Goal: Information Seeking & Learning: Learn about a topic

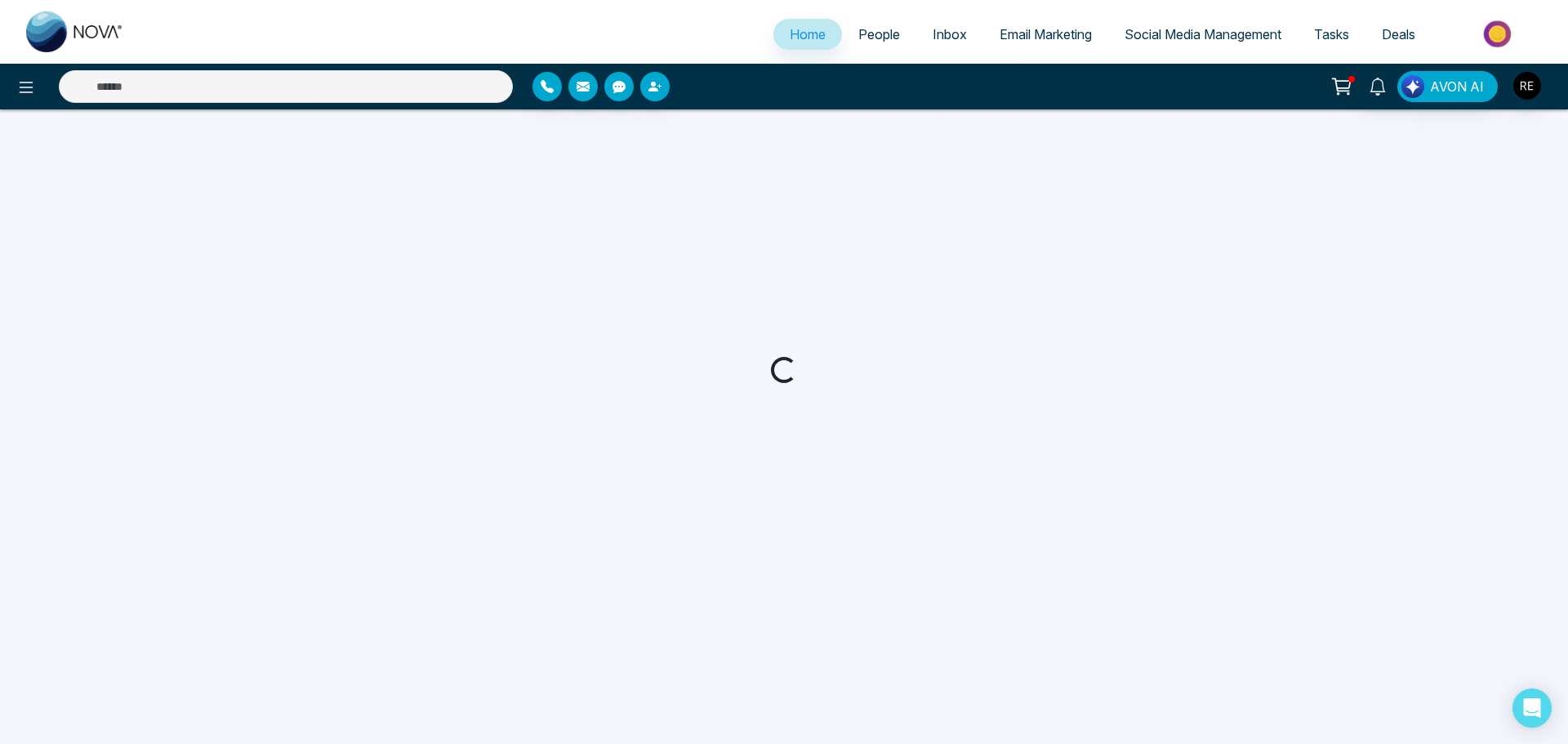
select select "*"
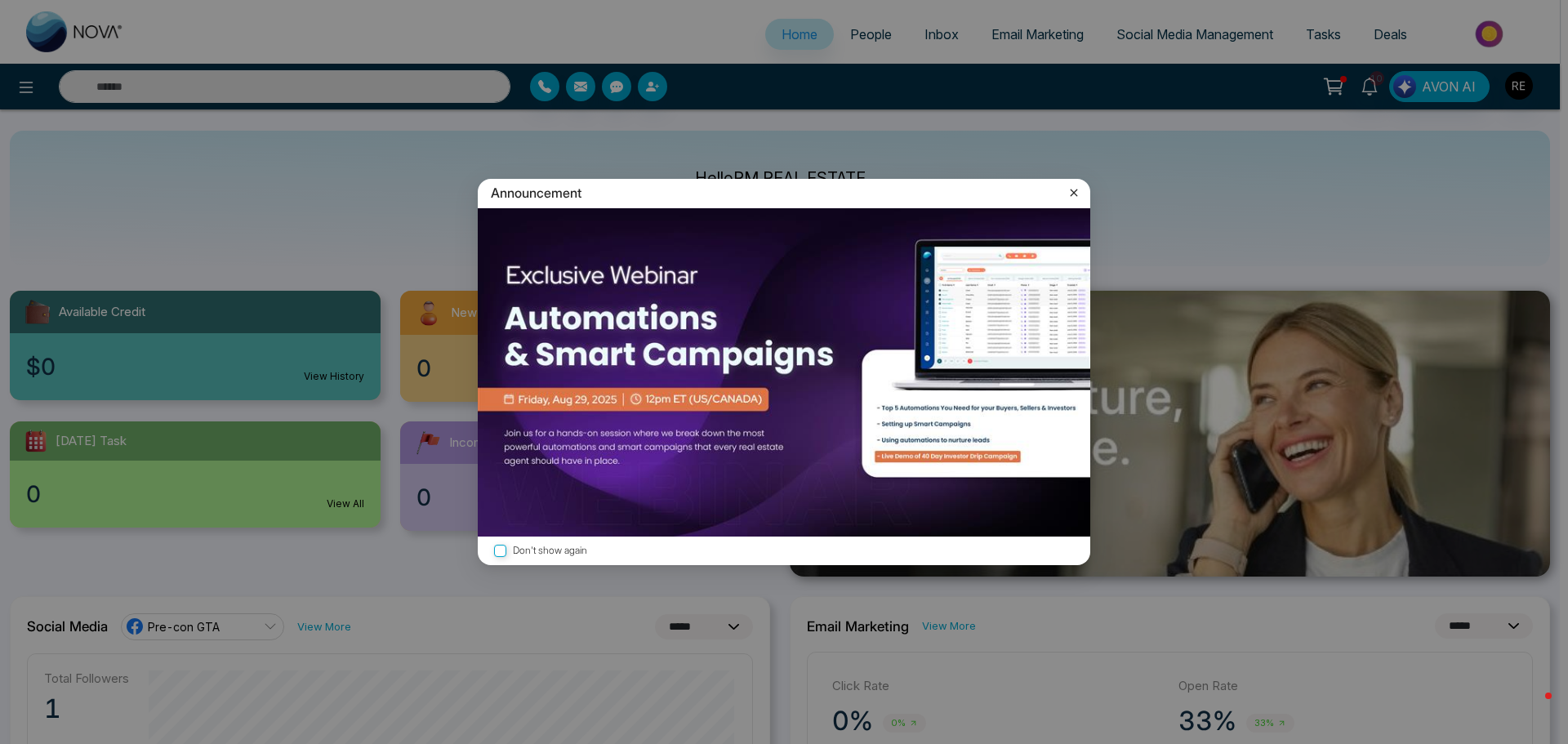
click at [1076, 192] on icon at bounding box center [1073, 193] width 16 height 16
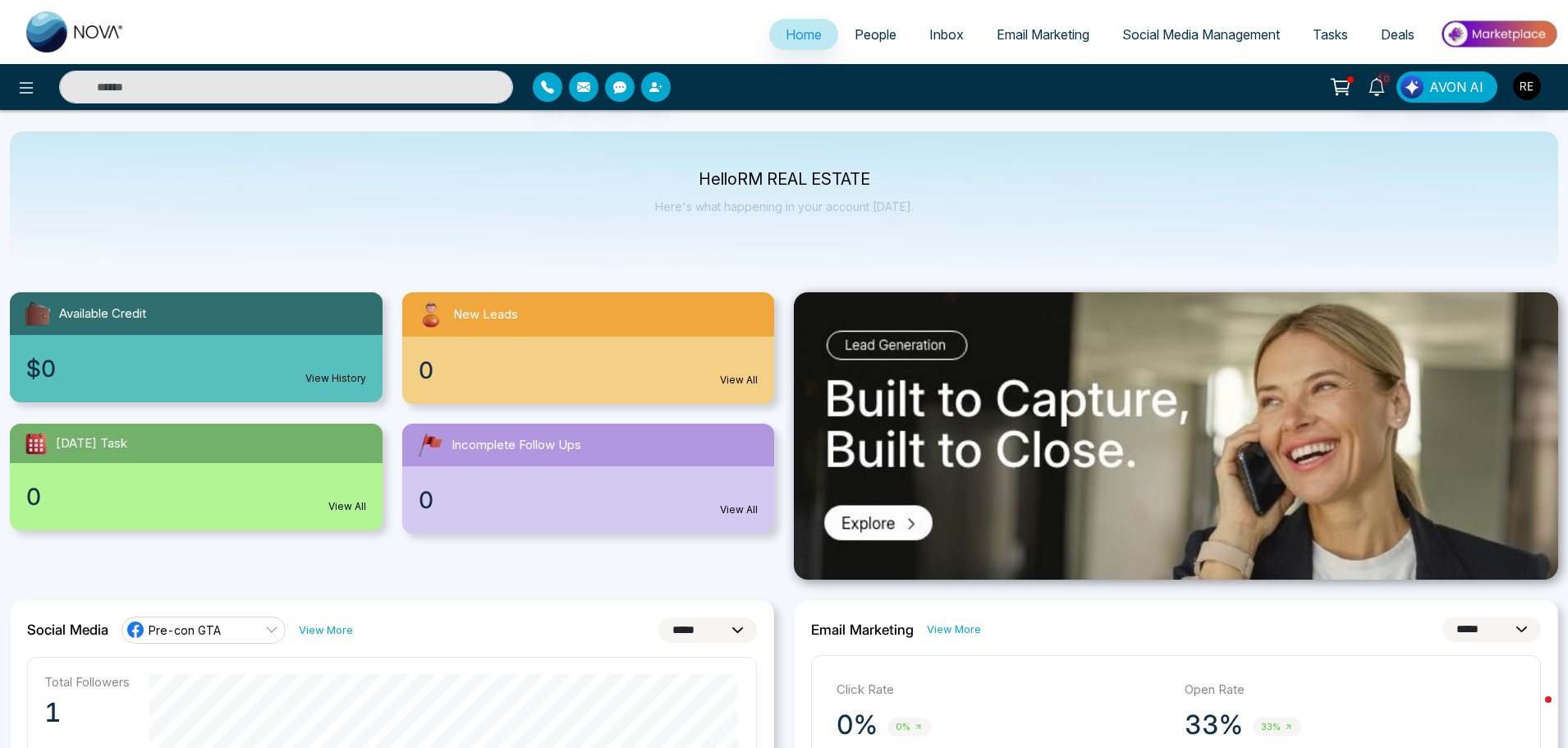
drag, startPoint x: 1131, startPoint y: 35, endPoint x: 1056, endPoint y: 51, distance: 76.7
click at [1131, 36] on span "Social Media Management" at bounding box center [1201, 34] width 158 height 16
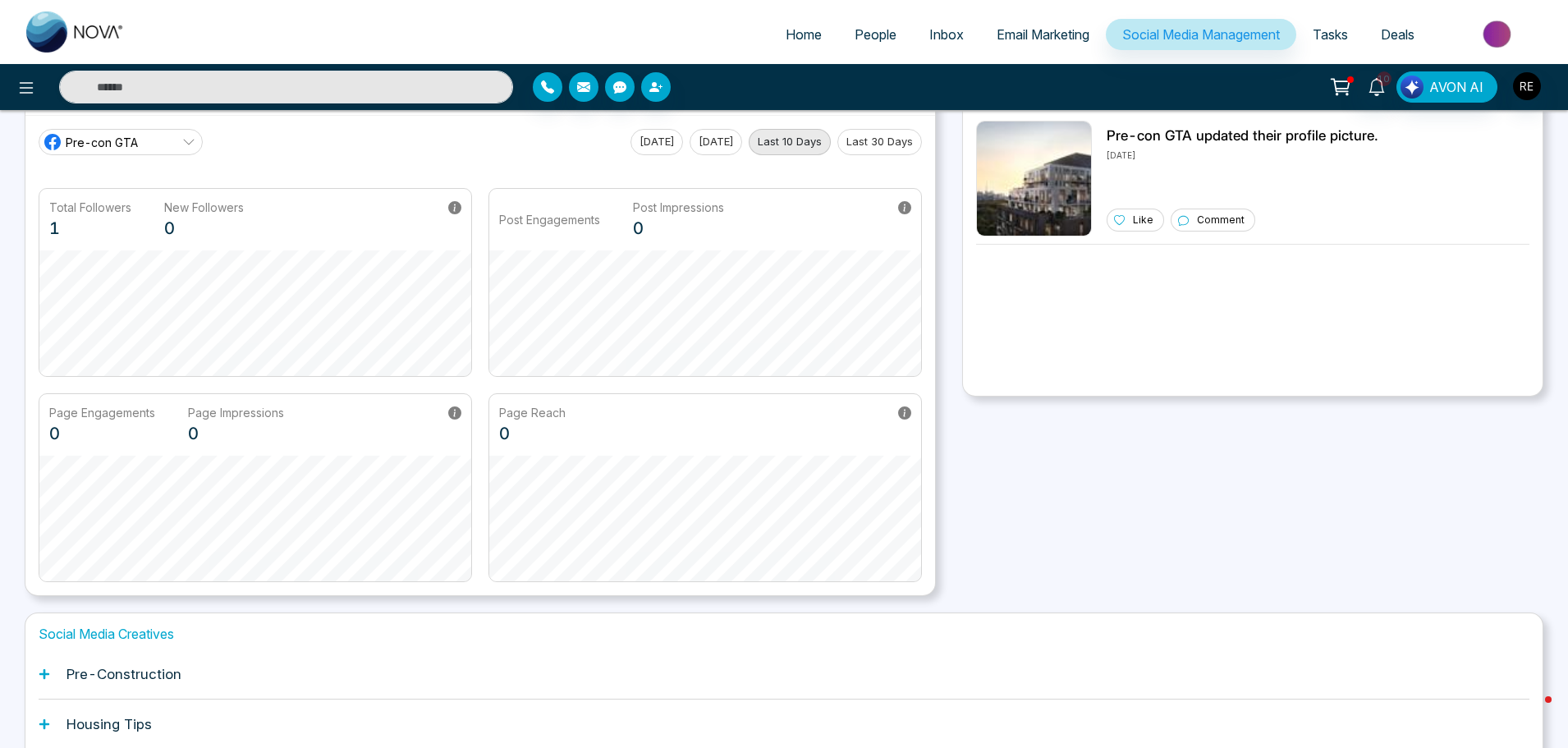
scroll to position [257, 0]
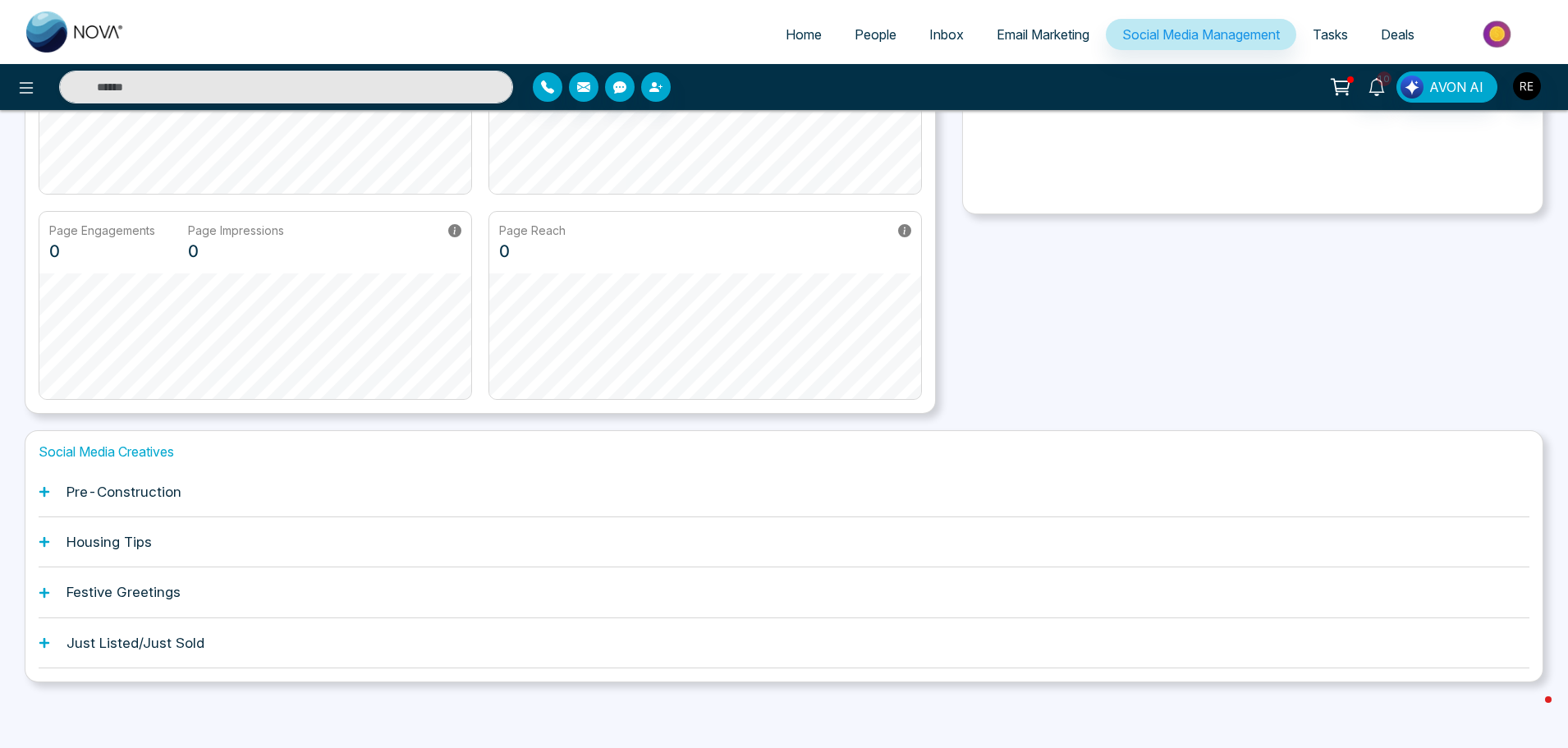
click at [50, 490] on div "Pre-Construction" at bounding box center [783, 492] width 1491 height 50
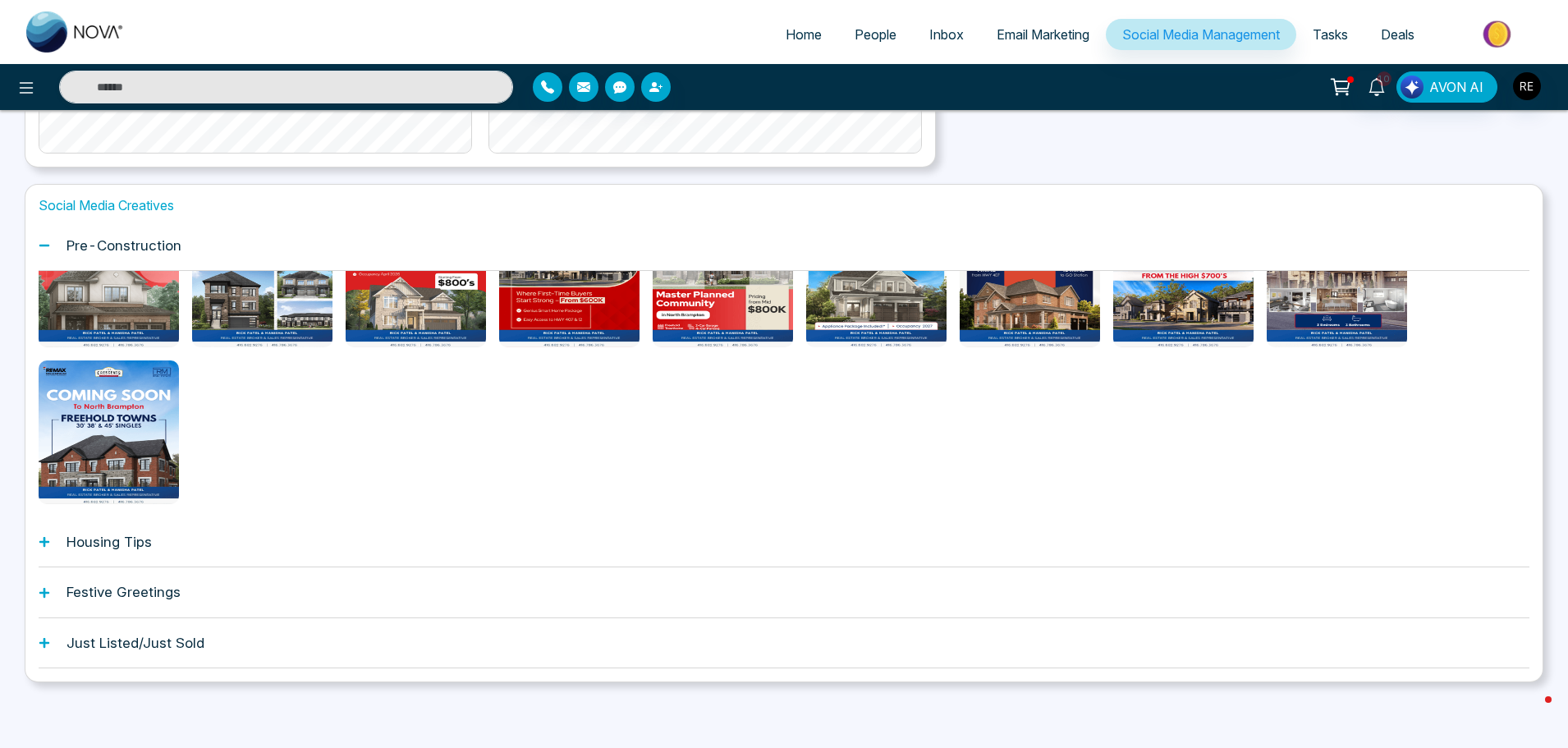
scroll to position [87, 0]
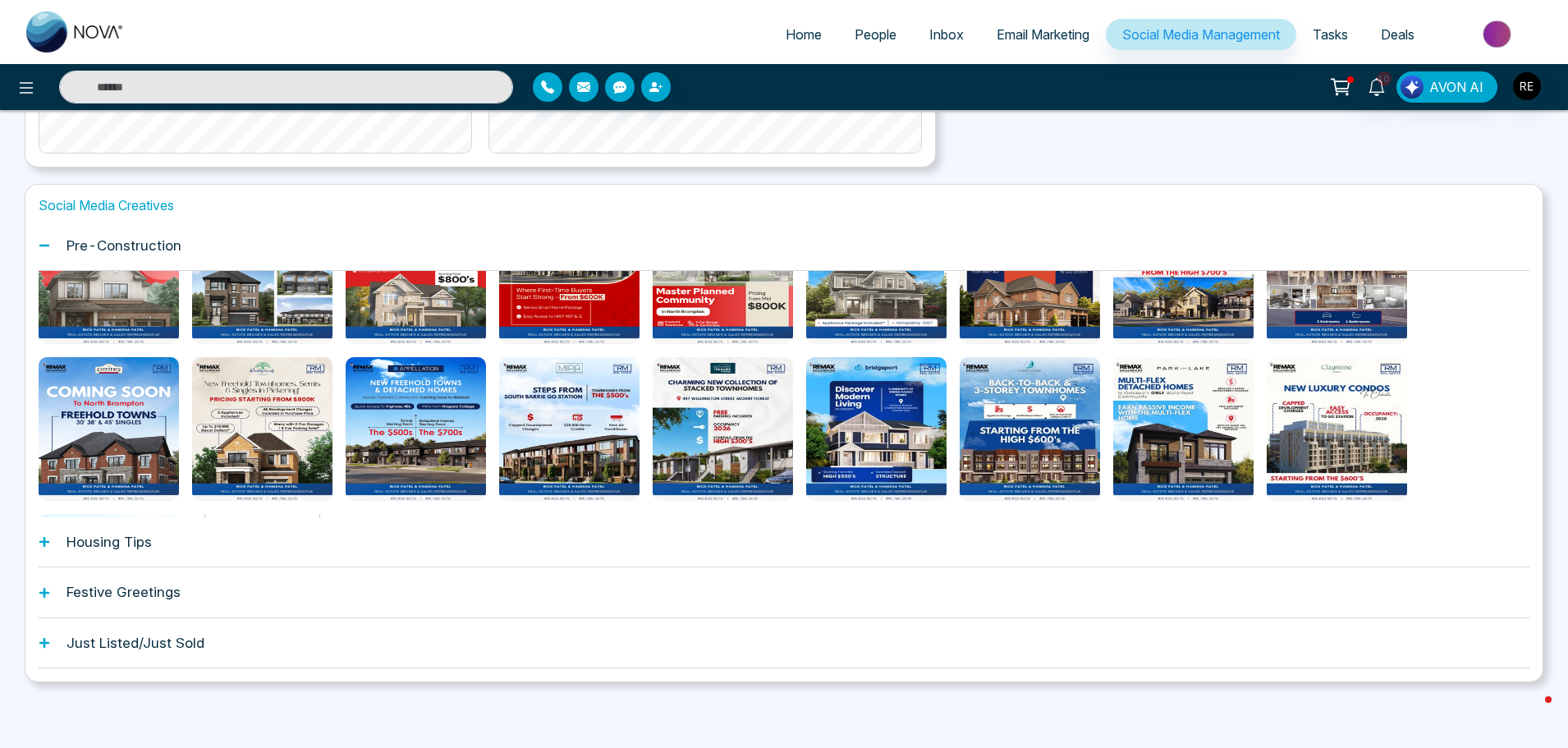
click at [50, 550] on div "Housing Tips" at bounding box center [783, 542] width 1491 height 50
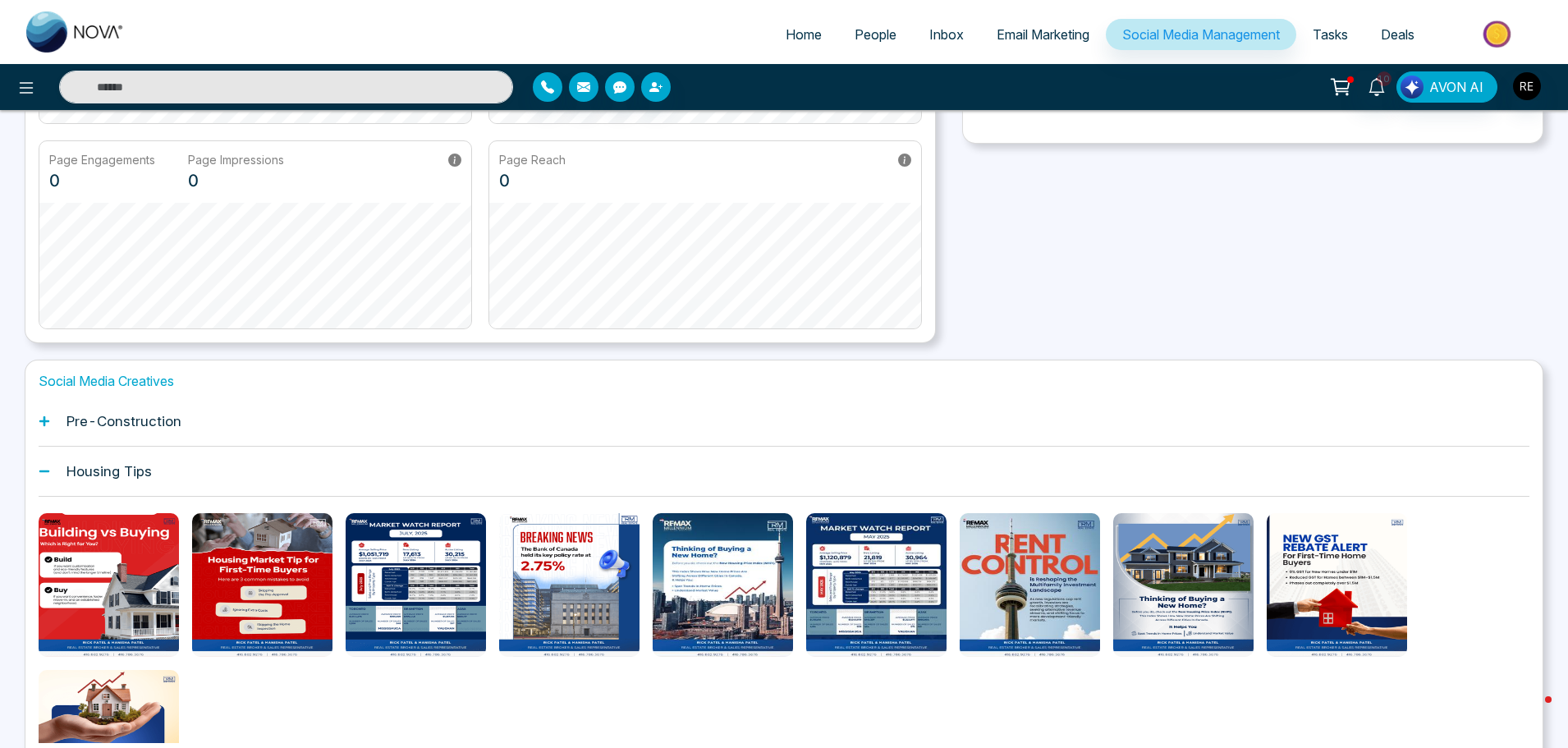
scroll to position [257, 0]
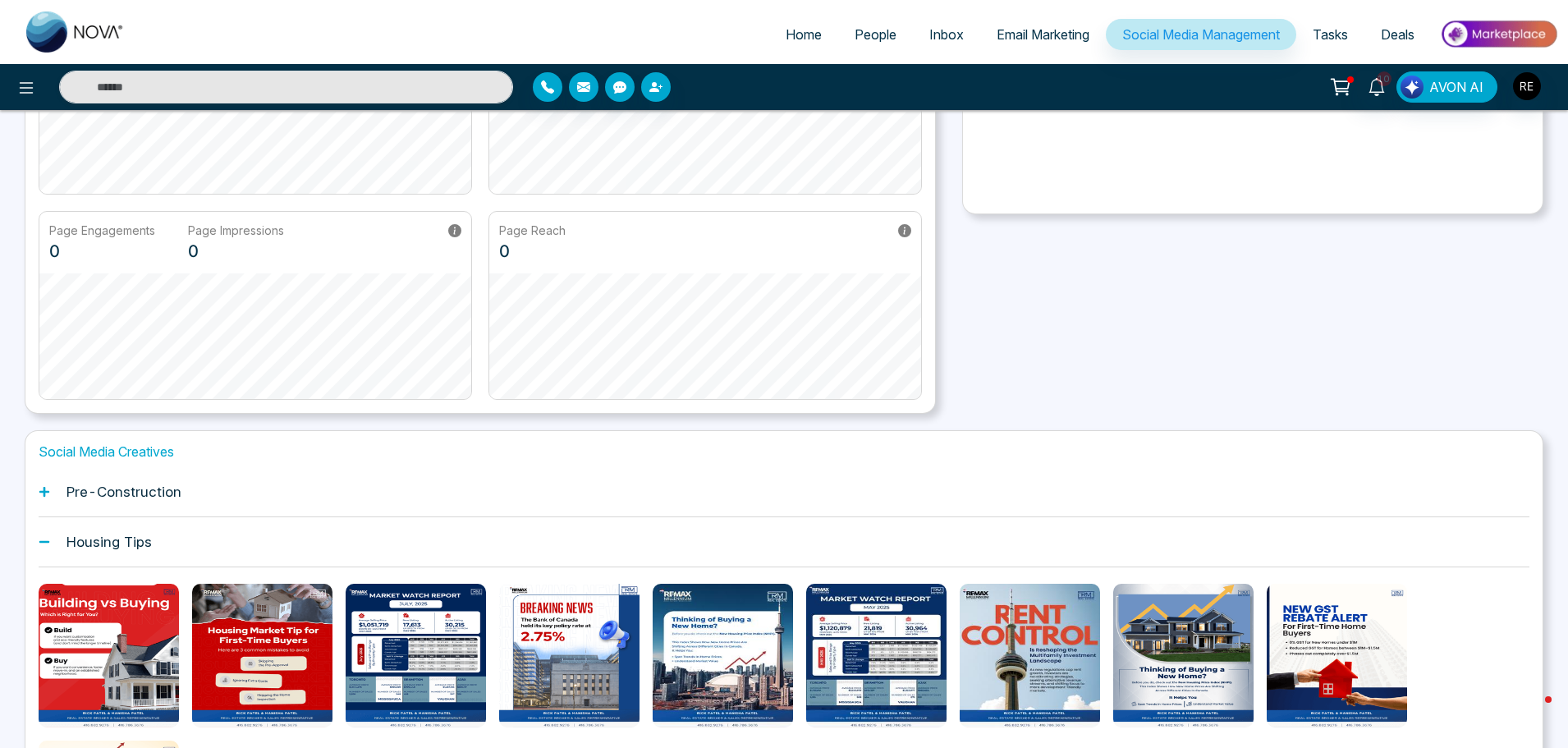
click at [40, 491] on icon at bounding box center [44, 492] width 10 height 10
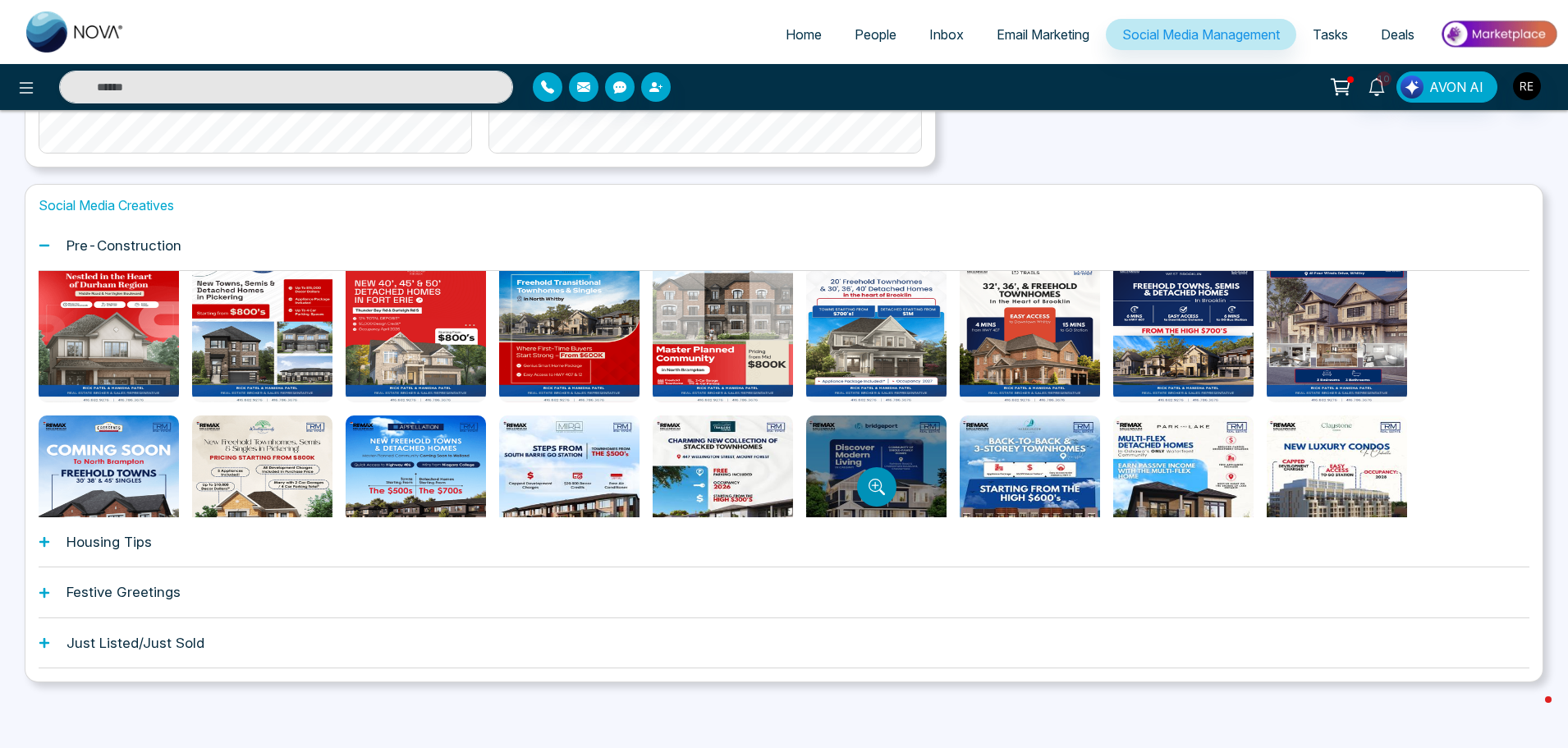
scroll to position [0, 0]
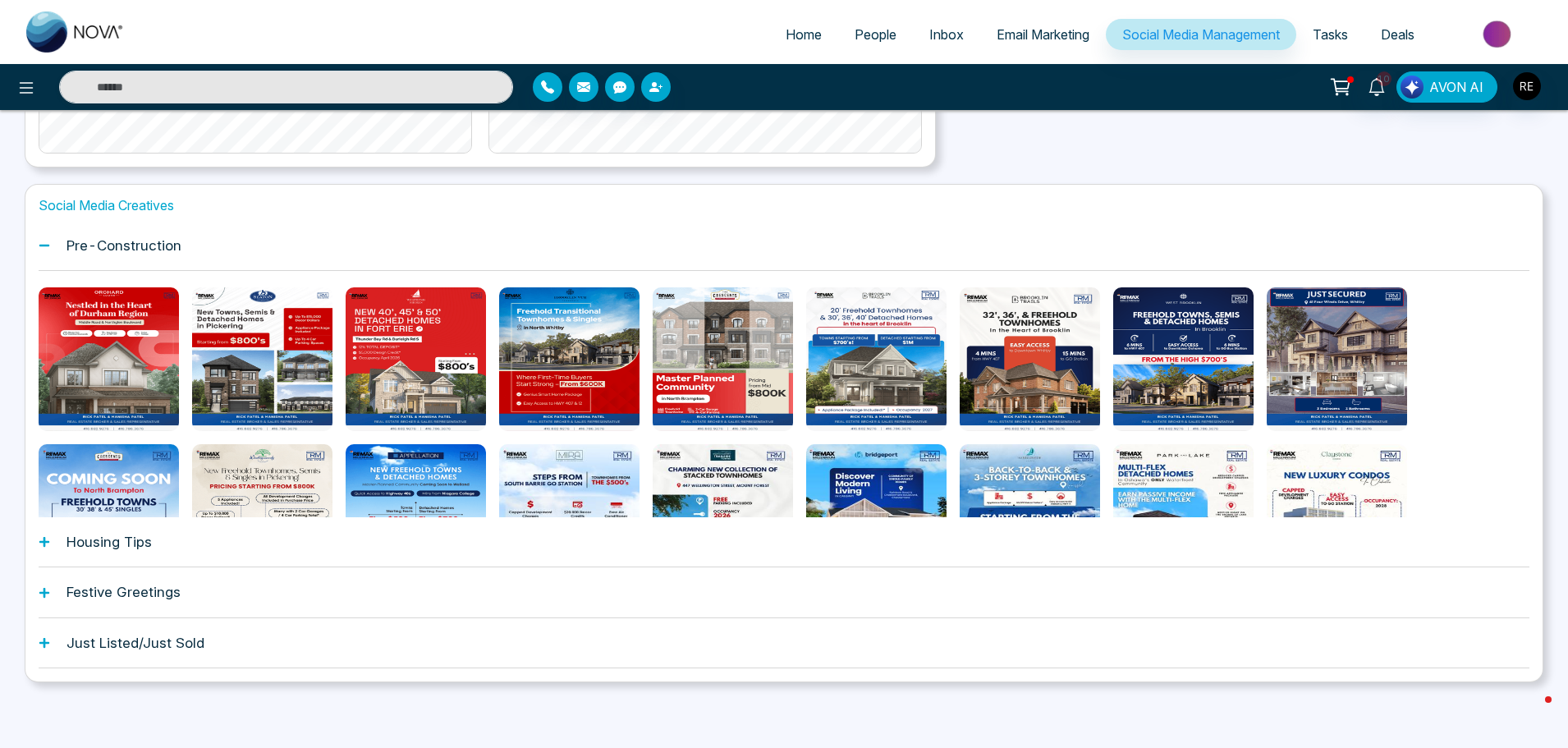
click at [53, 548] on div "Housing Tips" at bounding box center [783, 542] width 1491 height 50
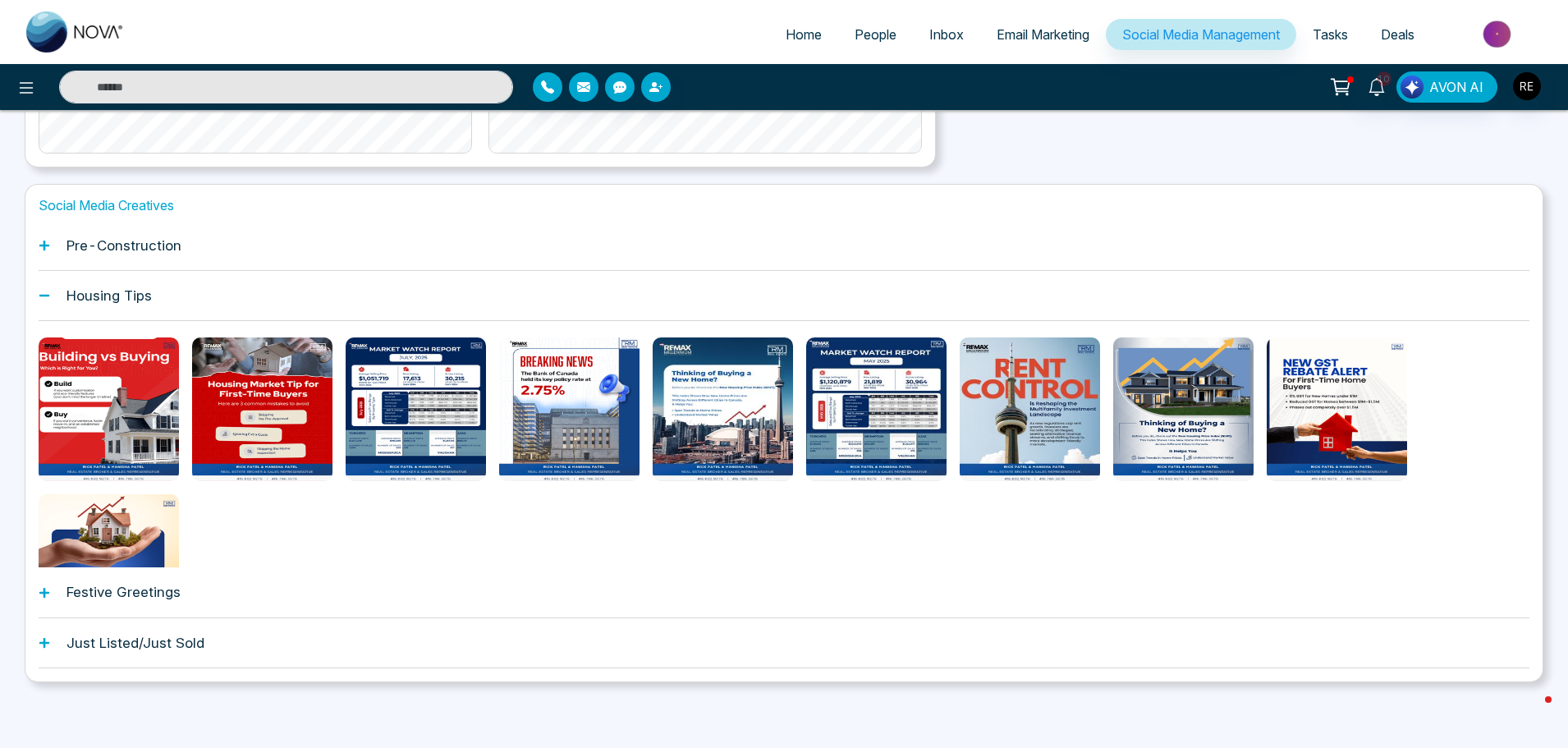
click at [45, 246] on icon at bounding box center [44, 245] width 10 height 10
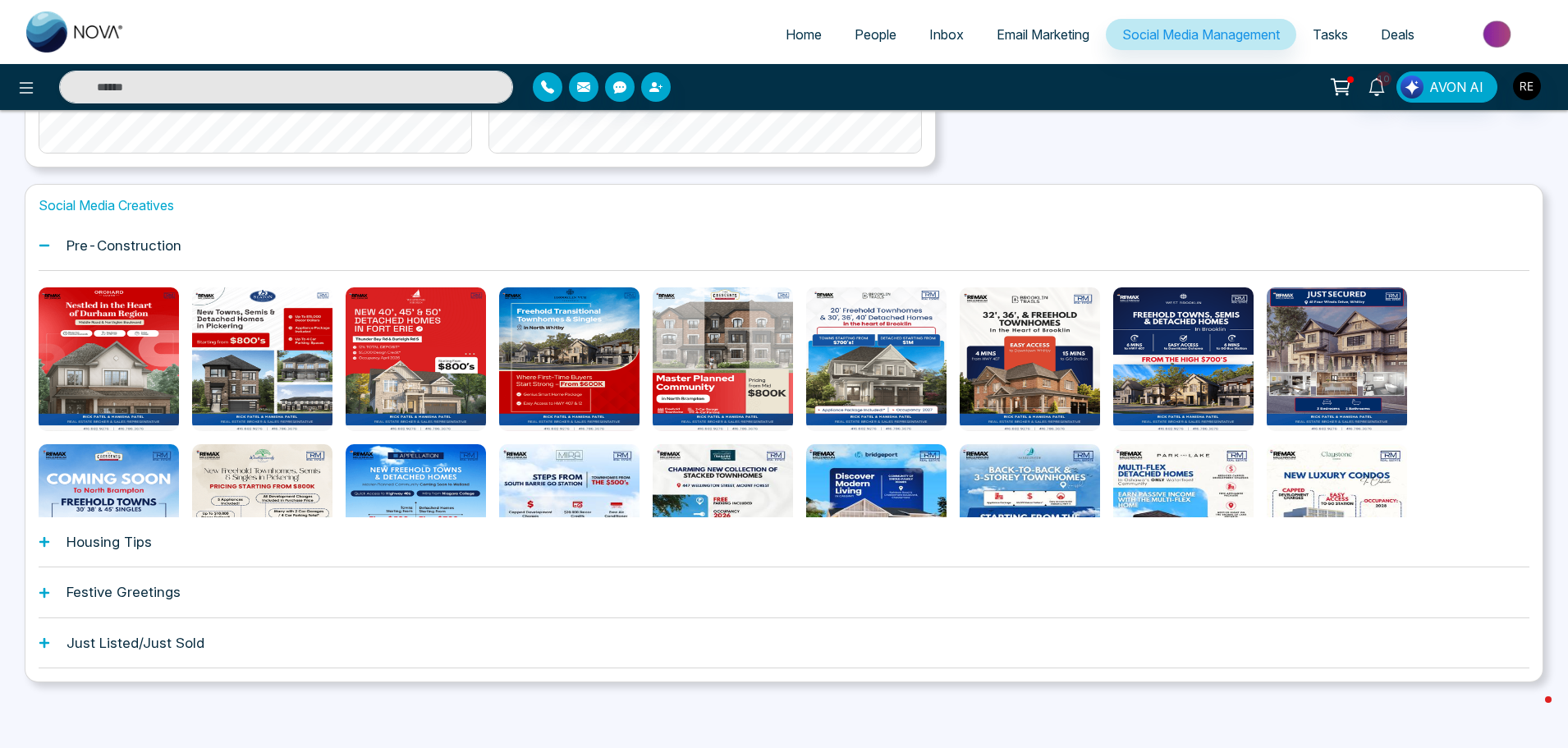
click at [41, 639] on icon at bounding box center [44, 644] width 12 height 12
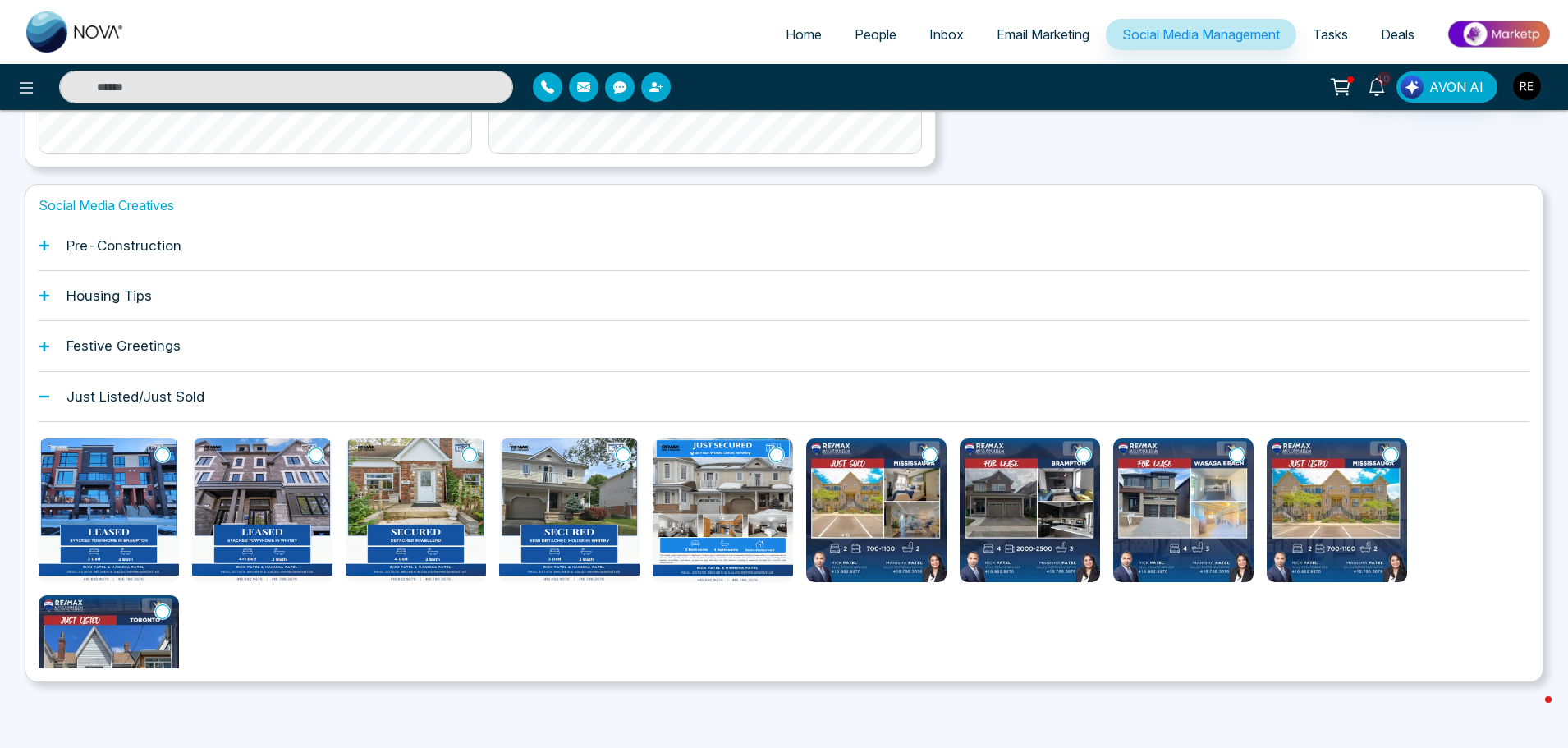
drag, startPoint x: 46, startPoint y: 250, endPoint x: 51, endPoint y: 259, distance: 10.3
click at [46, 252] on div "Pre-Construction" at bounding box center [783, 245] width 1491 height 50
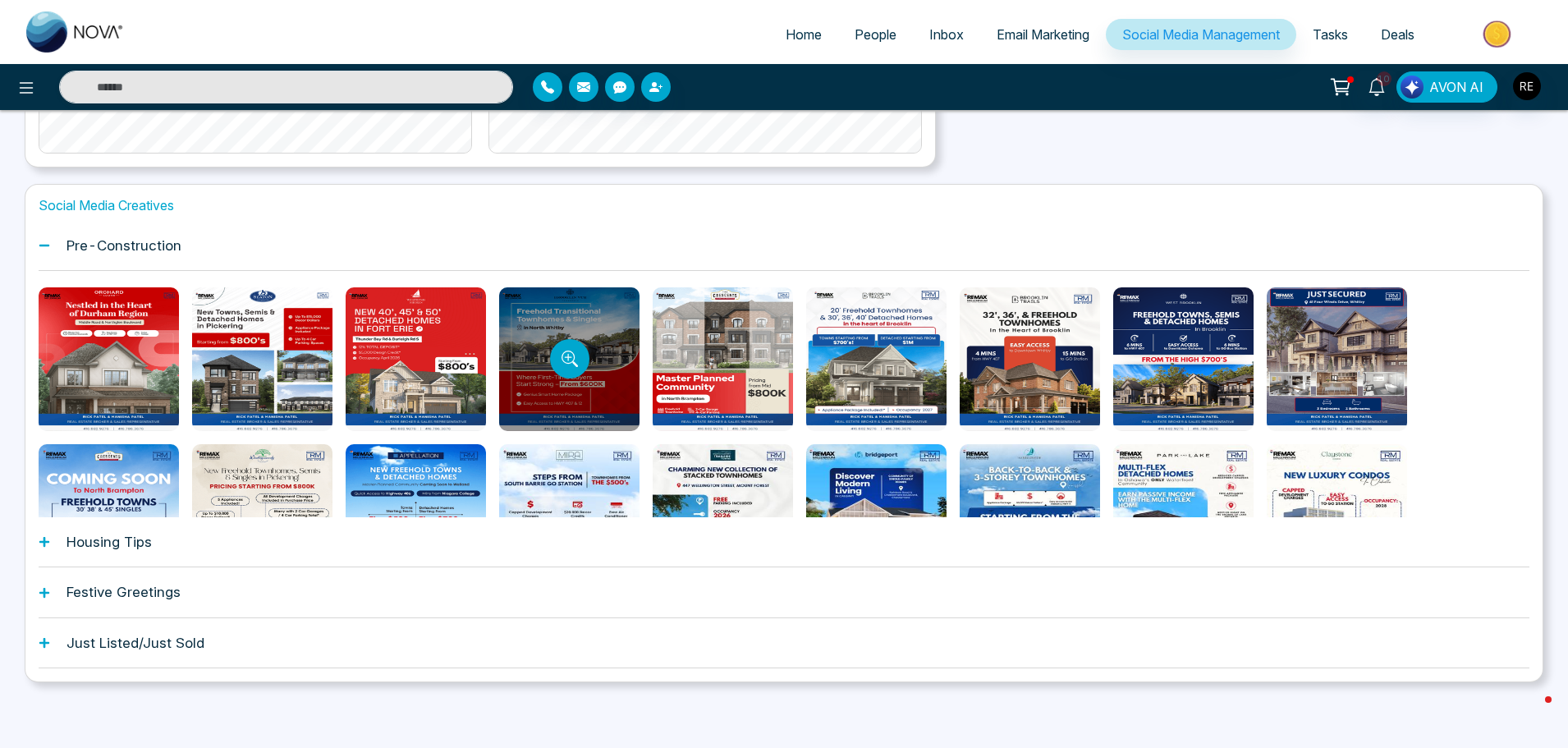
scroll to position [82, 0]
